Goal: Information Seeking & Learning: Understand process/instructions

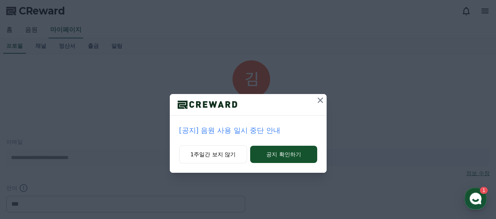
select select "**********"
click at [282, 155] on button "공지 확인하기" at bounding box center [283, 154] width 67 height 17
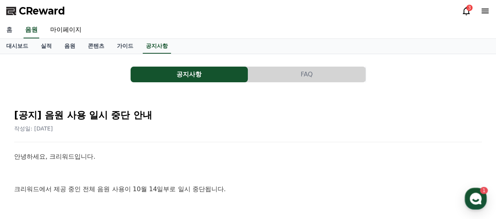
click at [13, 29] on link "홈" at bounding box center [9, 30] width 19 height 16
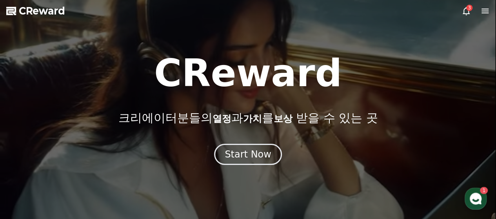
click at [478, 200] on icon "button" at bounding box center [476, 199] width 14 height 14
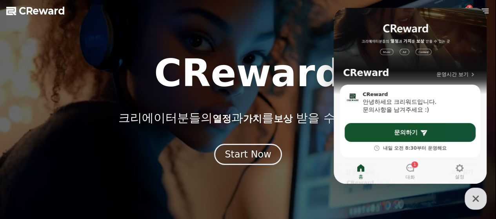
drag, startPoint x: 413, startPoint y: 193, endPoint x: 77, endPoint y: 135, distance: 340.5
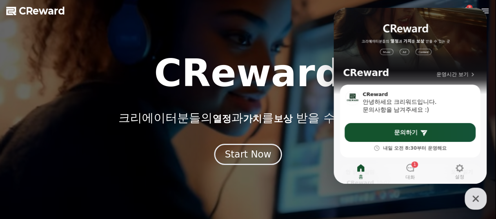
click at [413, 193] on div at bounding box center [248, 109] width 496 height 219
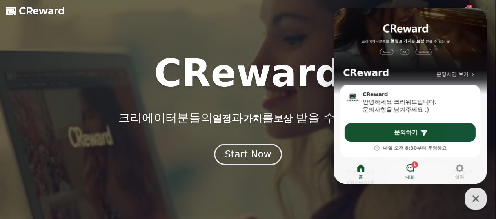
click at [416, 180] on link "1 대화" at bounding box center [410, 172] width 49 height 20
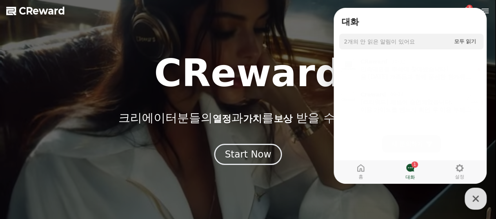
click at [390, 106] on div "[크리워드] 채널이 승인되었습니다. 이용 가이드를 반드시 확인 후 이용 부탁드립니다 :) 크리워드 이용 가이드 [URL][DOMAIN_NAME…" at bounding box center [416, 104] width 111 height 16
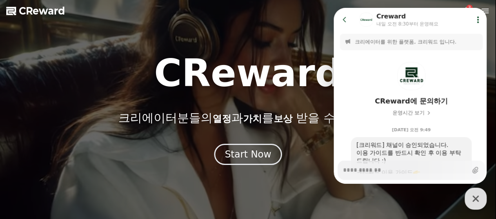
click at [291, 55] on h1 "CReward" at bounding box center [248, 74] width 188 height 38
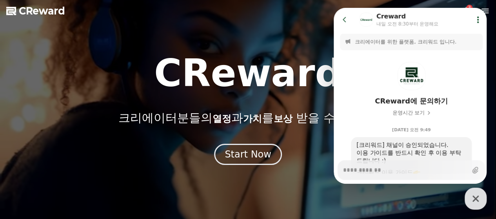
type textarea "*"
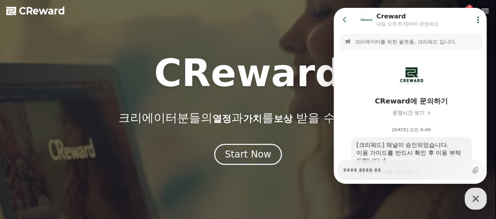
click at [348, 20] on icon at bounding box center [345, 20] width 8 height 8
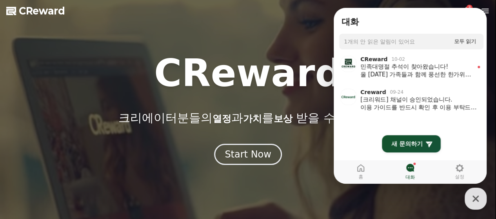
click at [461, 5] on div at bounding box center [248, 109] width 496 height 219
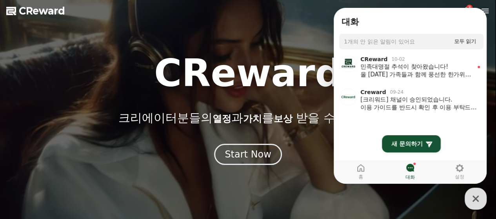
click at [466, 6] on icon at bounding box center [466, 10] width 9 height 9
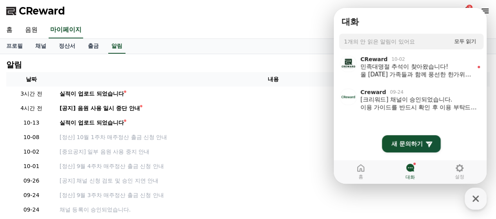
click at [469, 5] on div "3" at bounding box center [470, 8] width 6 height 6
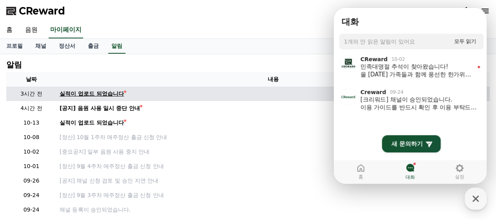
click at [87, 95] on div "실적이 업로드 되었습니다" at bounding box center [92, 94] width 64 height 8
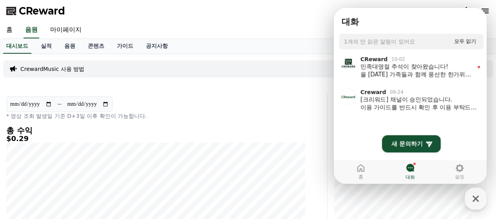
scroll to position [118, 0]
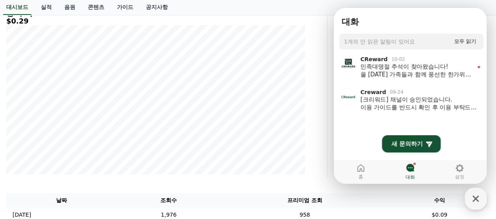
drag, startPoint x: 477, startPoint y: 193, endPoint x: 467, endPoint y: 186, distance: 12.4
click at [477, 193] on icon "button" at bounding box center [476, 199] width 14 height 14
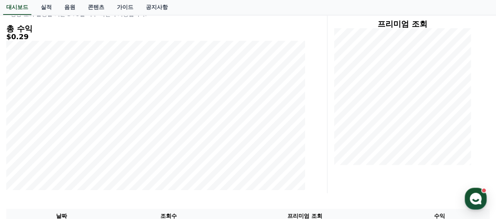
scroll to position [0, 0]
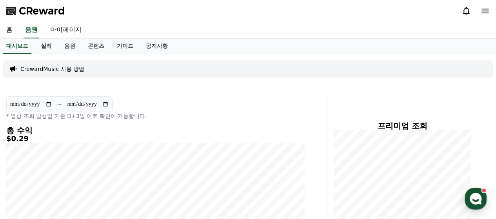
click at [44, 44] on link "실적" at bounding box center [47, 46] width 24 height 15
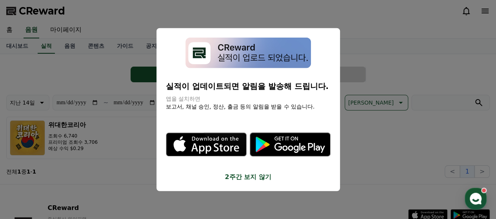
click at [242, 182] on div "실적이 업데이트되면 알림을 발송해 드립니다. 앱을 설치하면 보고서, 채널 승인, 정산, 출금 등의 알림을 받을 수 있습니다. .st0 { fi…" at bounding box center [249, 110] width 184 height 164
click at [237, 179] on button "2주간 보지 않기" at bounding box center [248, 177] width 165 height 9
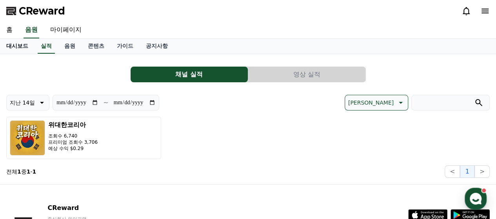
click at [11, 43] on link "대시보드" at bounding box center [17, 46] width 35 height 15
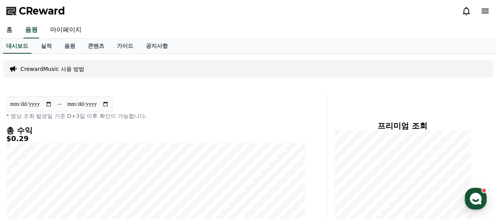
click at [50, 105] on input "**********" at bounding box center [31, 104] width 42 height 9
type input "**********"
click at [50, 42] on link "실적" at bounding box center [47, 46] width 24 height 15
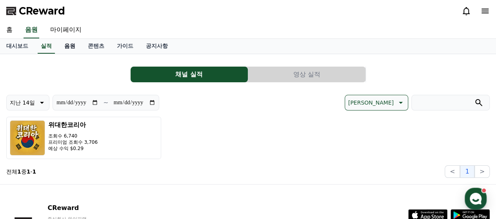
click at [71, 47] on link "음원" at bounding box center [70, 46] width 24 height 15
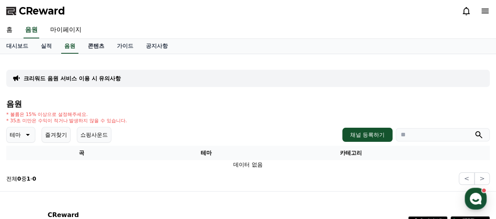
click at [91, 51] on link "콘텐츠" at bounding box center [96, 46] width 29 height 15
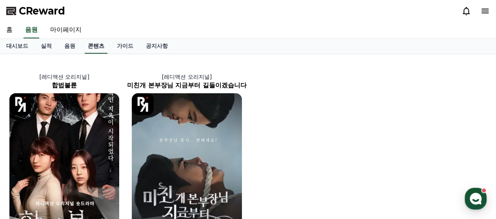
click at [106, 47] on link "콘텐츠" at bounding box center [96, 46] width 23 height 15
click at [135, 47] on link "가이드" at bounding box center [125, 46] width 29 height 15
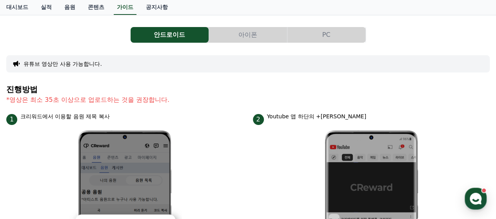
scroll to position [78, 0]
